Goal: Navigation & Orientation: Go to known website

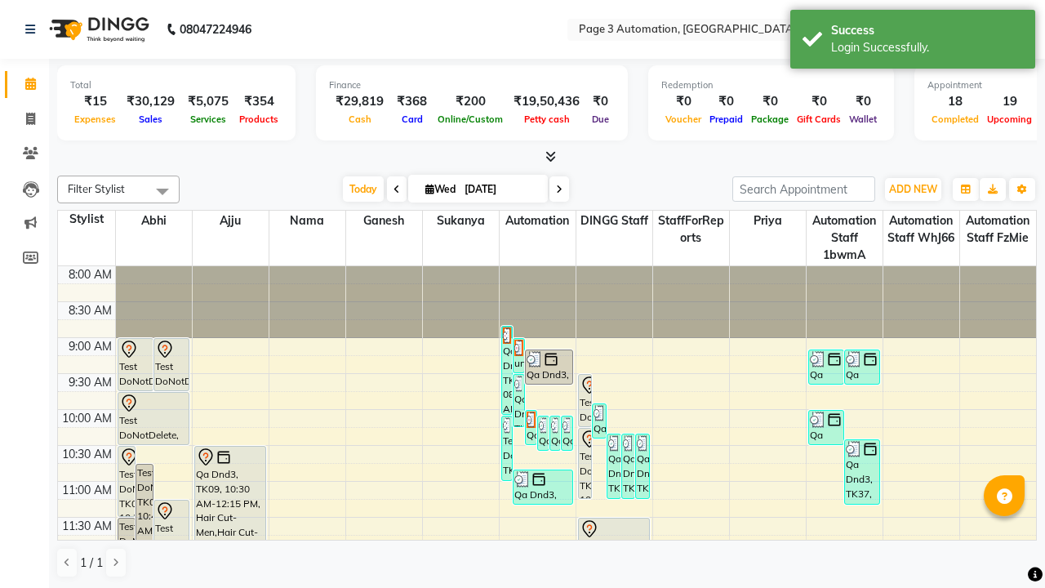
scroll to position [1, 0]
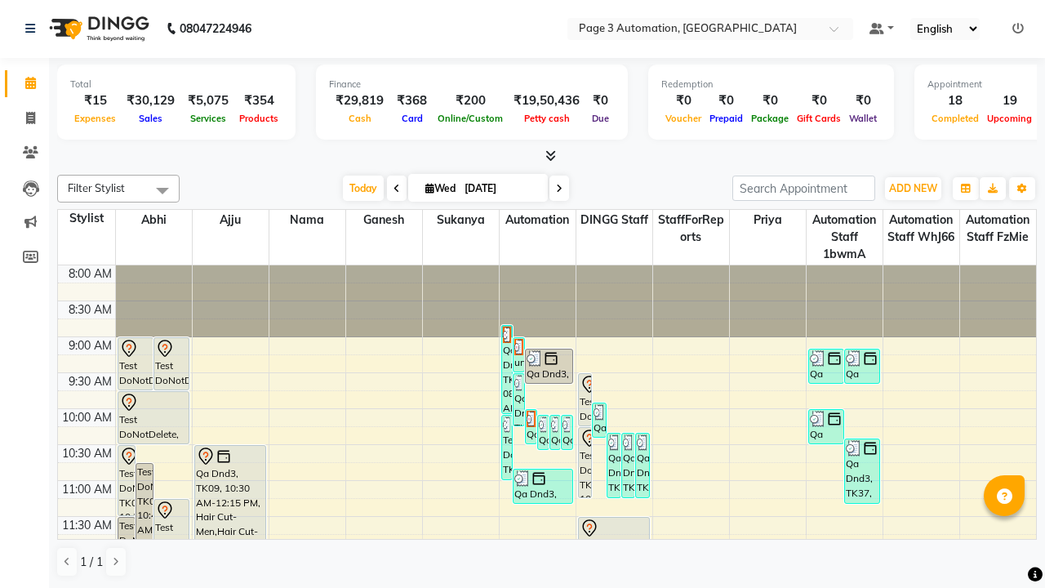
click at [1018, 28] on icon at bounding box center [1017, 28] width 11 height 11
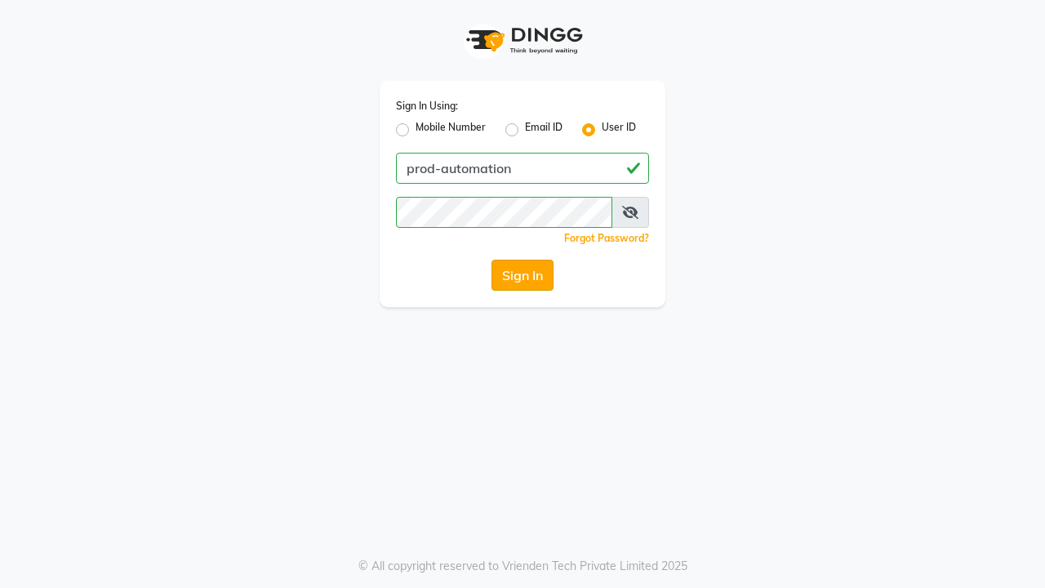
click at [522, 275] on button "Sign In" at bounding box center [522, 275] width 62 height 31
